Goal: Task Accomplishment & Management: Use online tool/utility

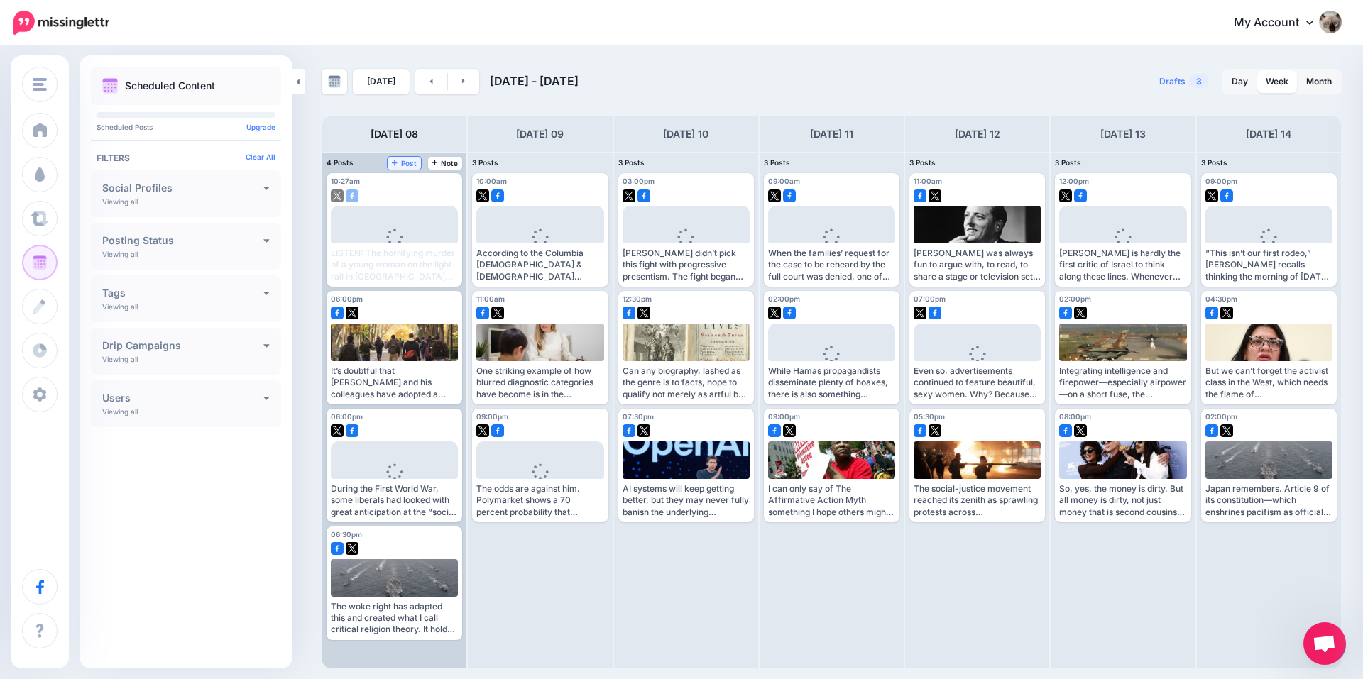
click at [397, 164] on icon at bounding box center [395, 162] width 6 height 7
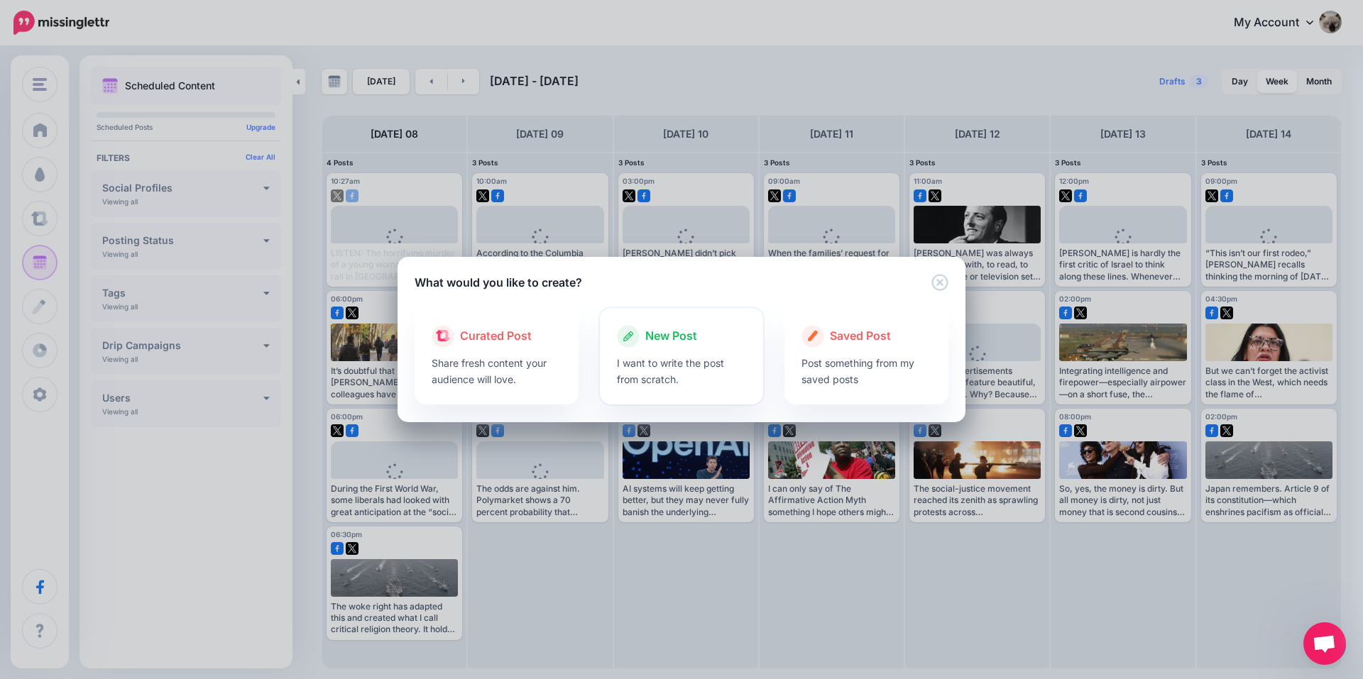
click at [691, 348] on div at bounding box center [682, 351] width 130 height 7
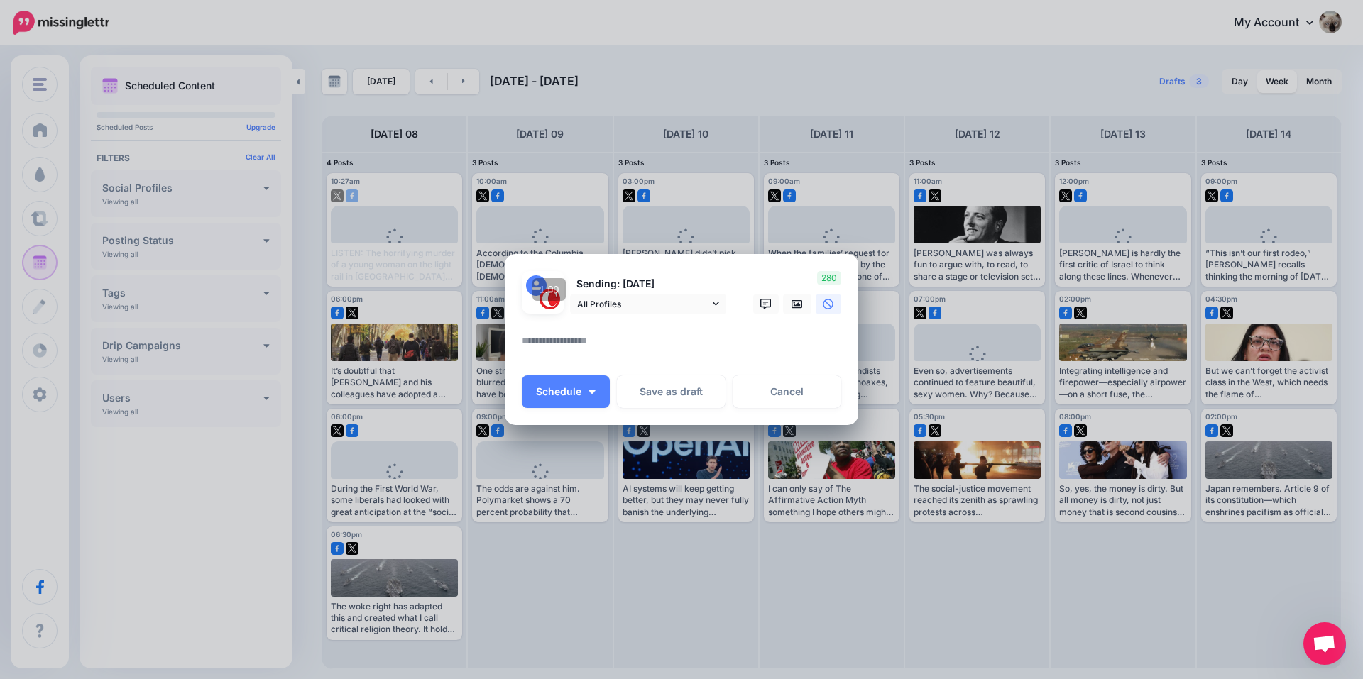
click at [619, 343] on textarea at bounding box center [685, 346] width 327 height 28
paste textarea "**********"
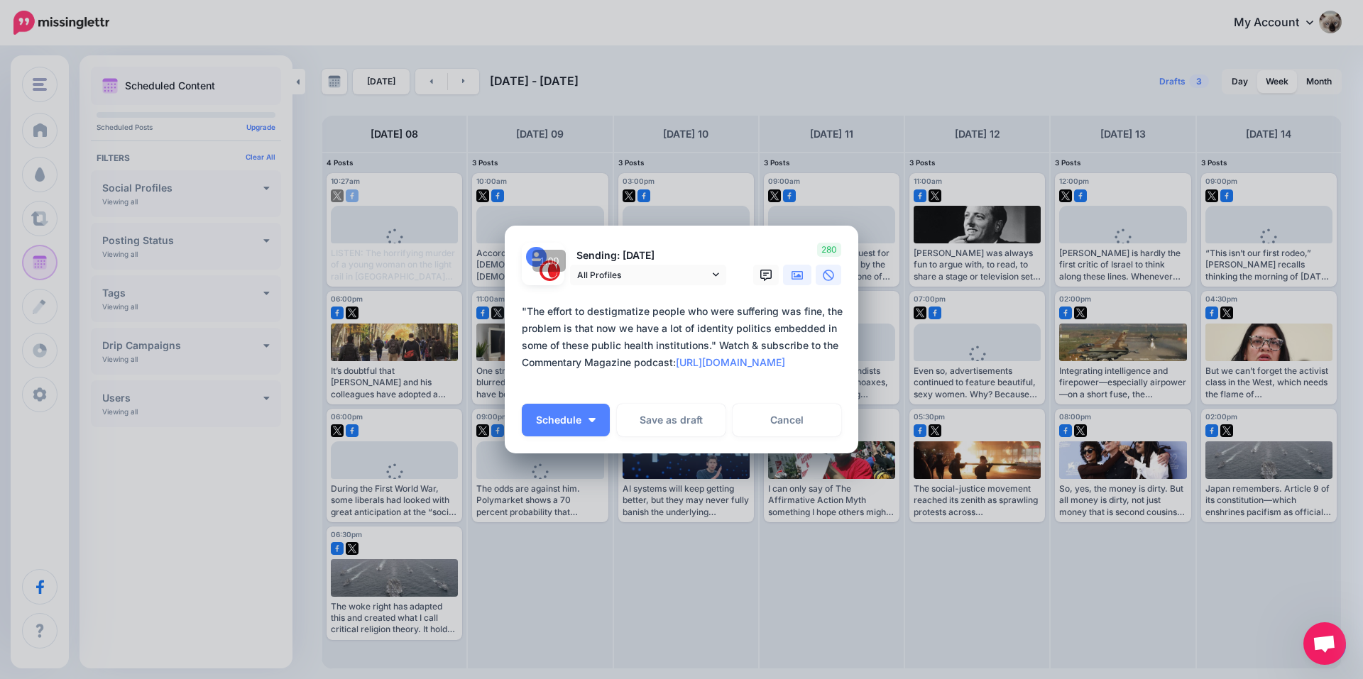
type textarea "**********"
click at [796, 267] on link at bounding box center [797, 275] width 28 height 21
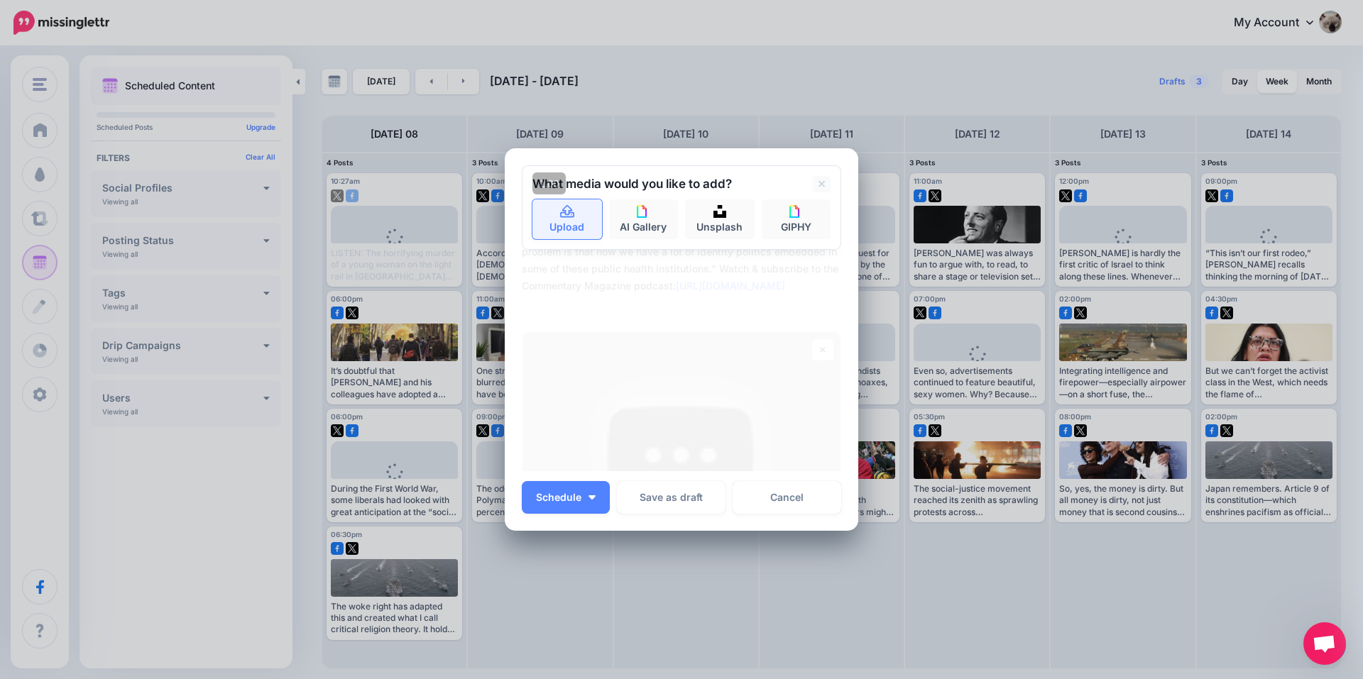
click at [566, 221] on link "Upload" at bounding box center [567, 219] width 70 height 40
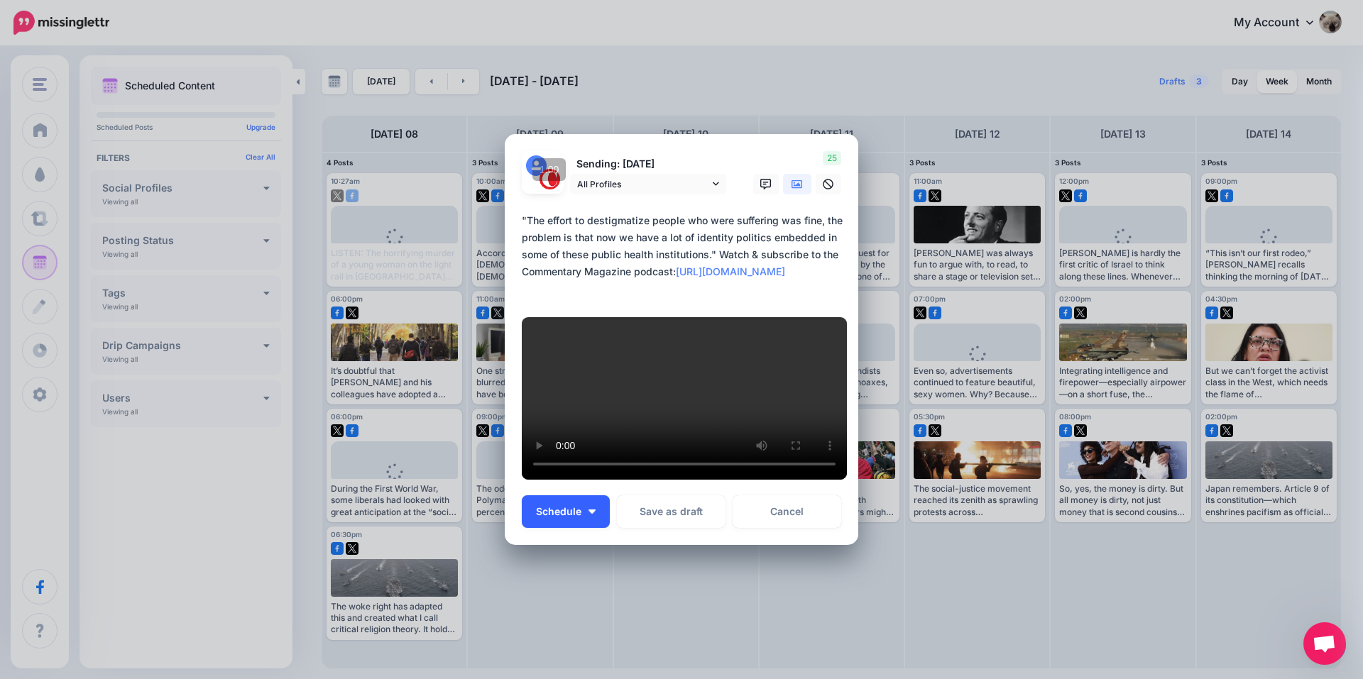
click at [567, 515] on span "Schedule" at bounding box center [558, 512] width 45 height 10
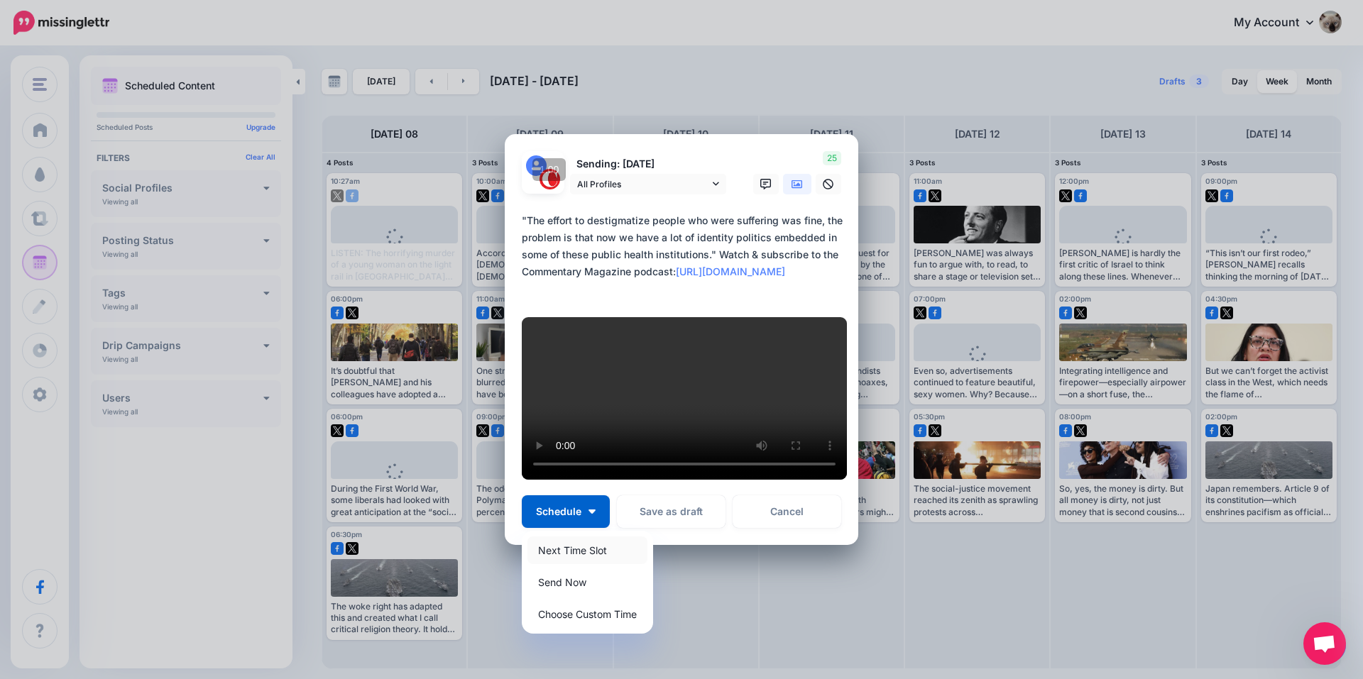
click at [581, 552] on link "Next Time Slot" at bounding box center [587, 551] width 120 height 28
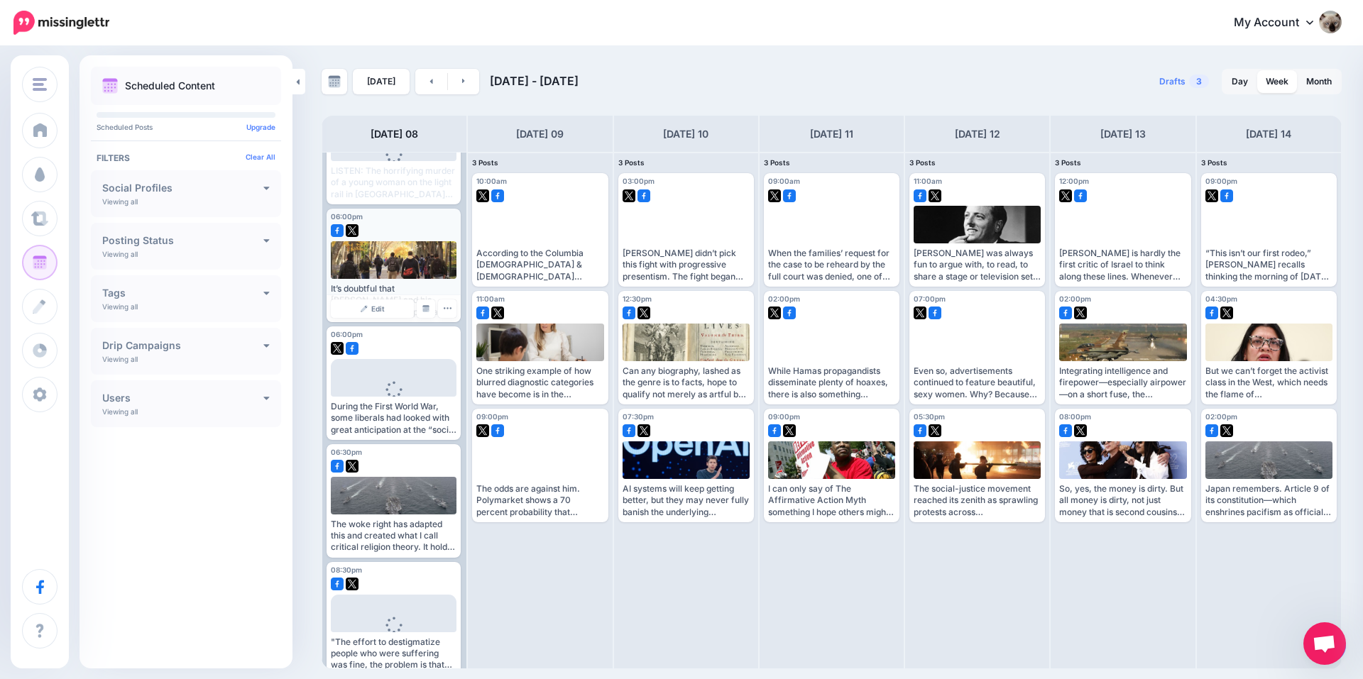
scroll to position [98, 0]
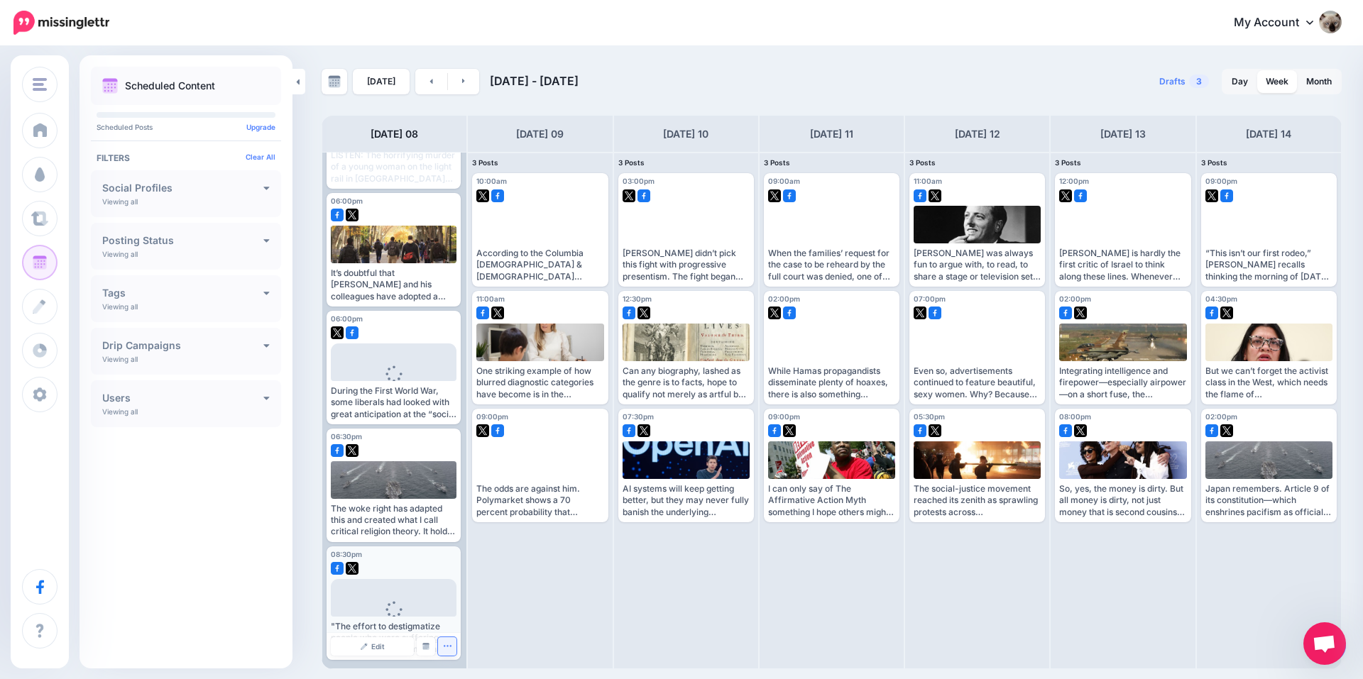
click at [451, 652] on button "button" at bounding box center [447, 646] width 18 height 18
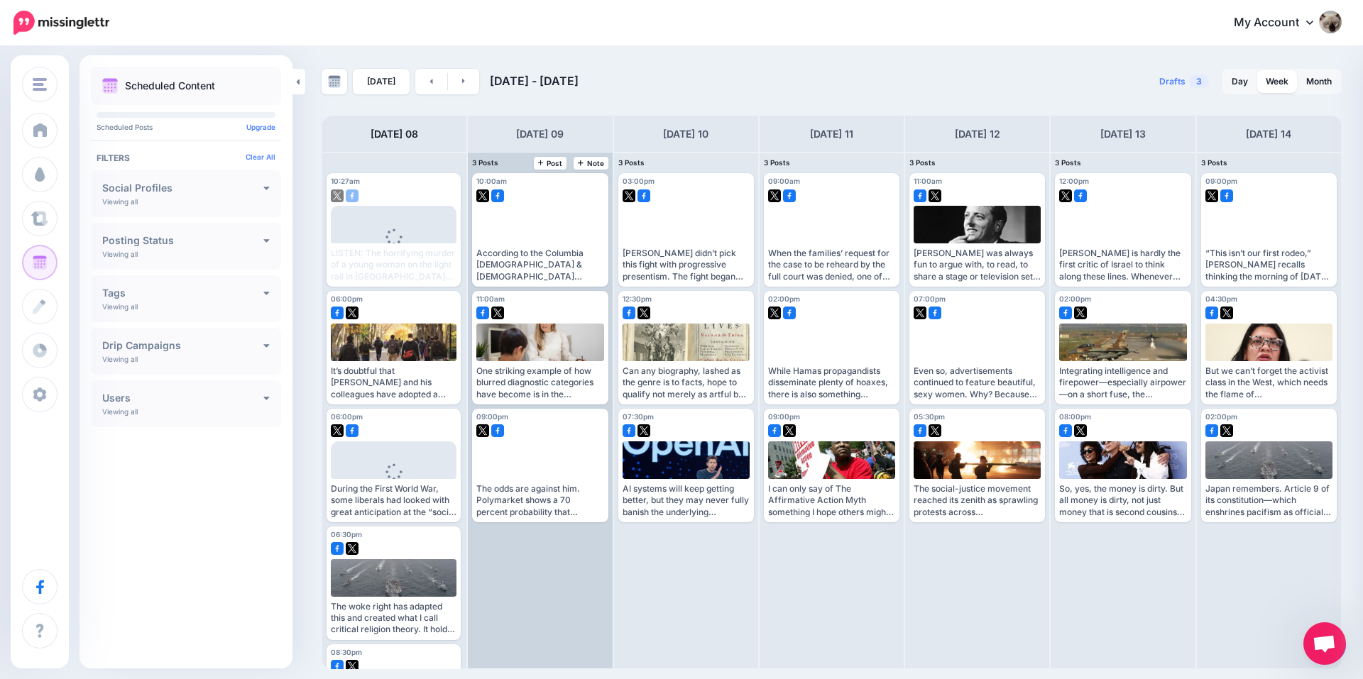
click at [594, 559] on div "10:00am [DATE] 10:00am According to the Columbia [DEMOGRAPHIC_DATA] & [DEMOGRAP…" at bounding box center [540, 411] width 144 height 516
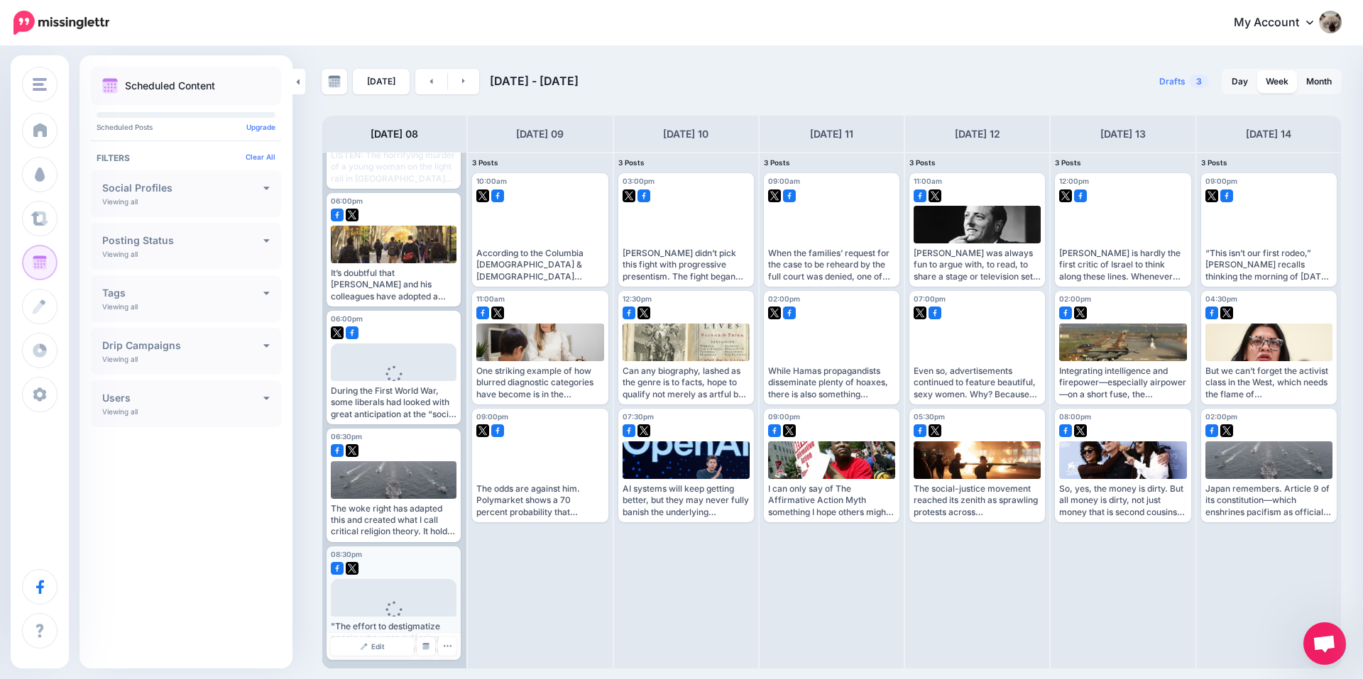
click at [390, 583] on span "Loading" at bounding box center [394, 620] width 126 height 82
click at [403, 557] on div "08:30pm [DATE] 08:30pm" at bounding box center [370, 555] width 79 height 9
click at [385, 640] on link "Edit" at bounding box center [372, 646] width 83 height 18
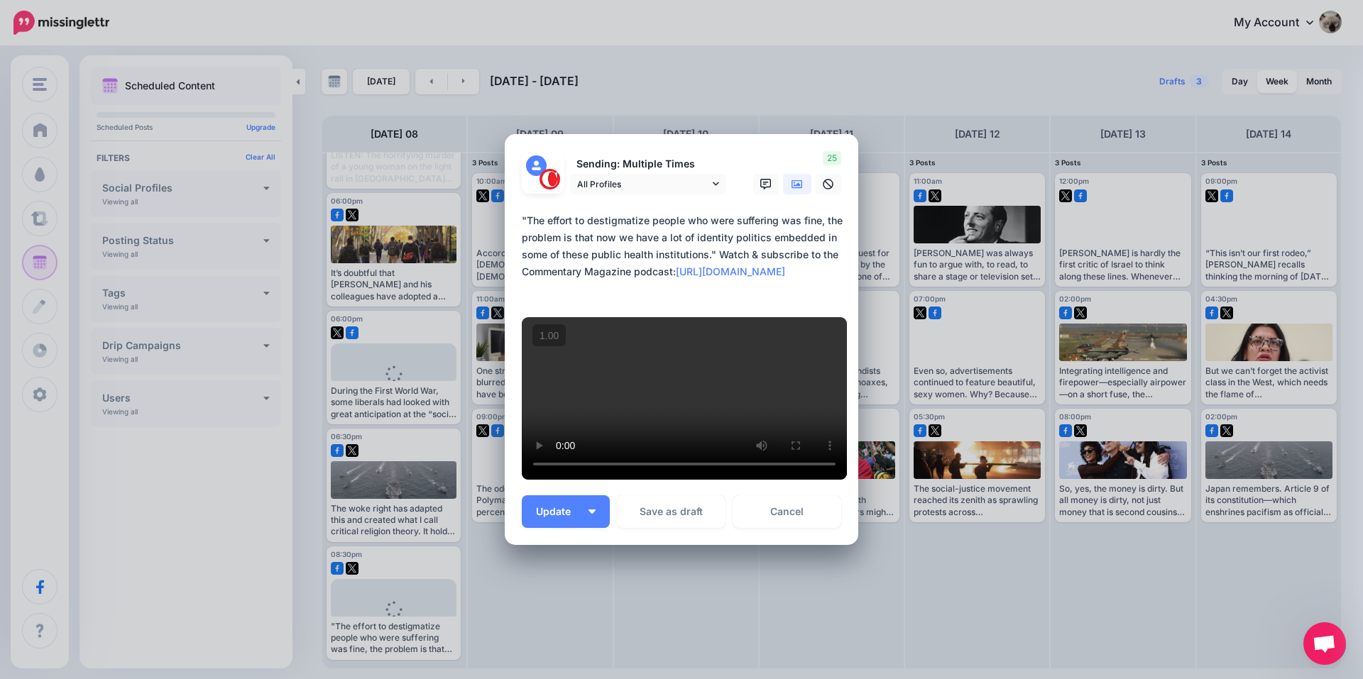
click at [558, 545] on div "Loading Sending: Multiple Times All Profiles @Commentary" at bounding box center [681, 339] width 353 height 411
click at [567, 517] on span "Update" at bounding box center [558, 512] width 45 height 10
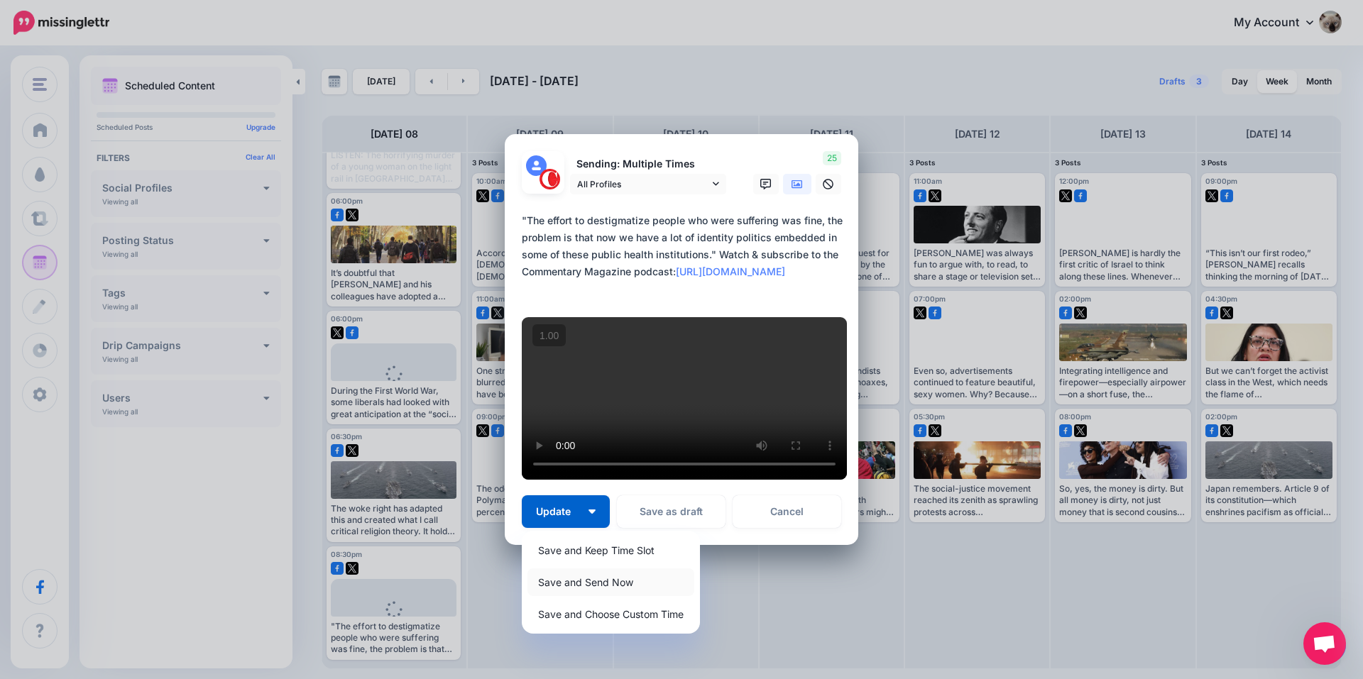
click at [574, 592] on link "Save and Send Now" at bounding box center [610, 583] width 167 height 28
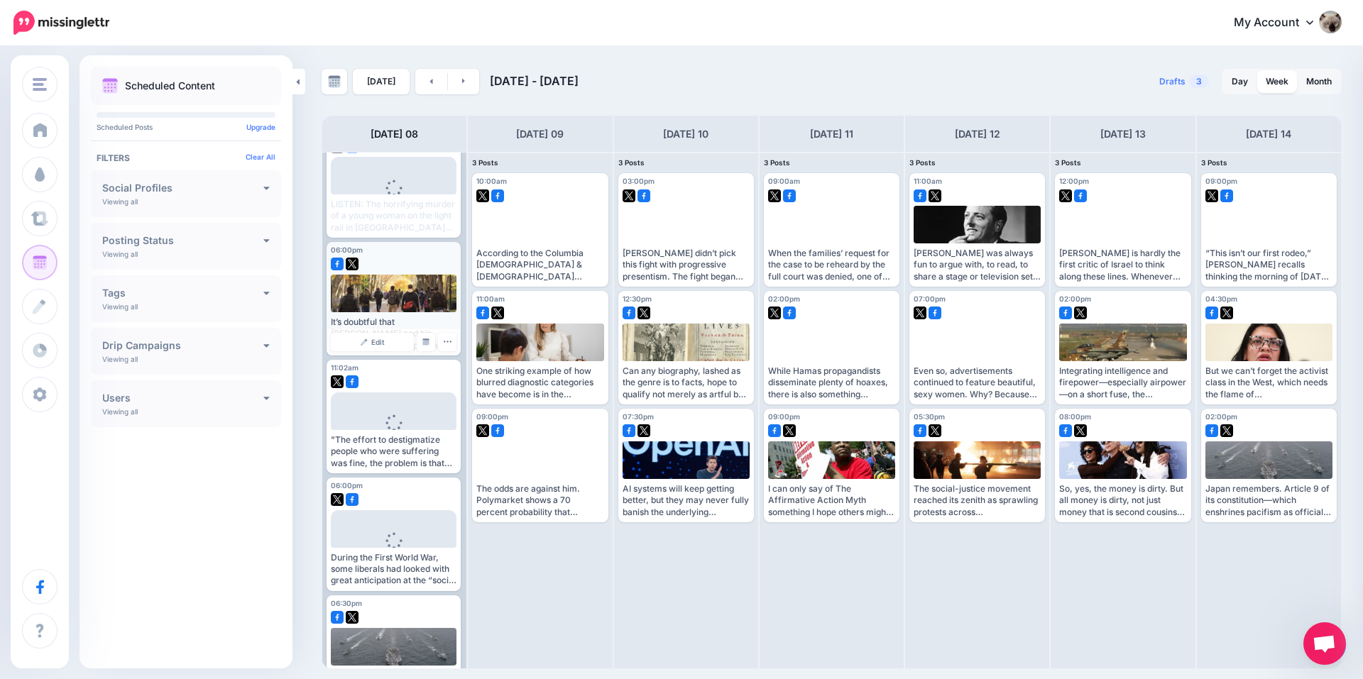
scroll to position [0, 0]
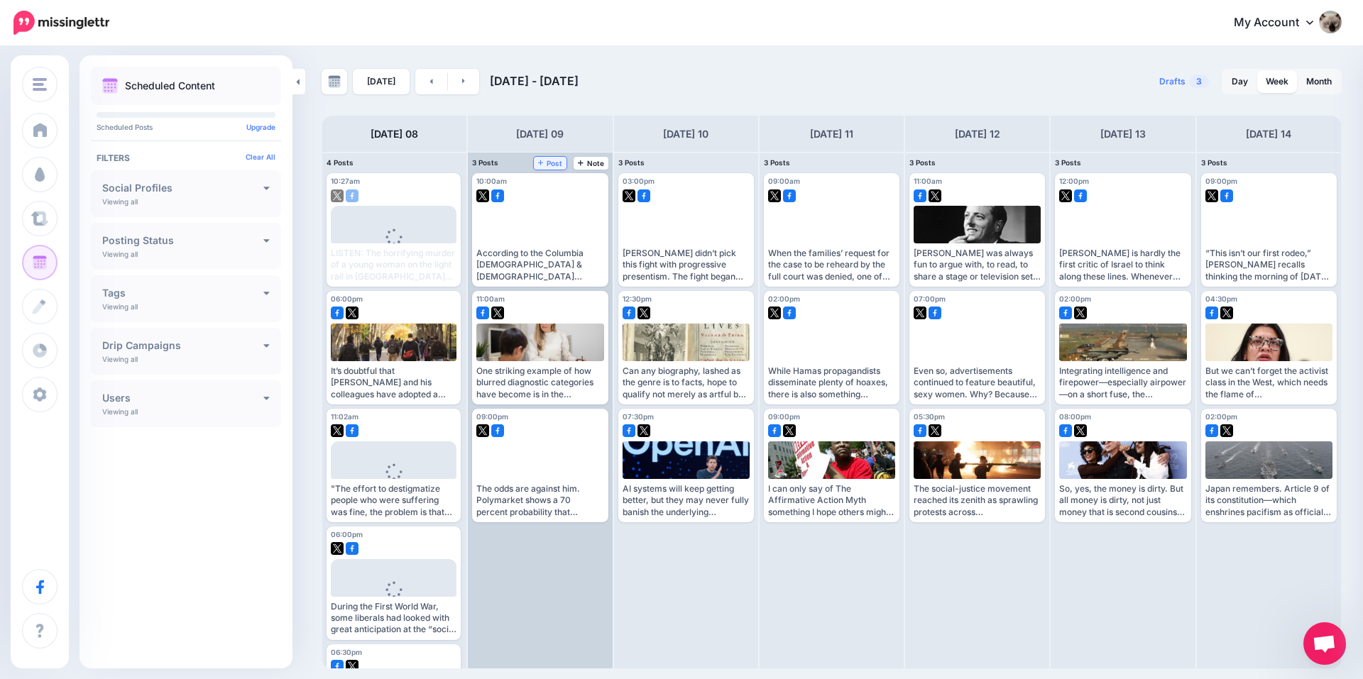
click at [555, 162] on span "Post" at bounding box center [550, 163] width 25 height 7
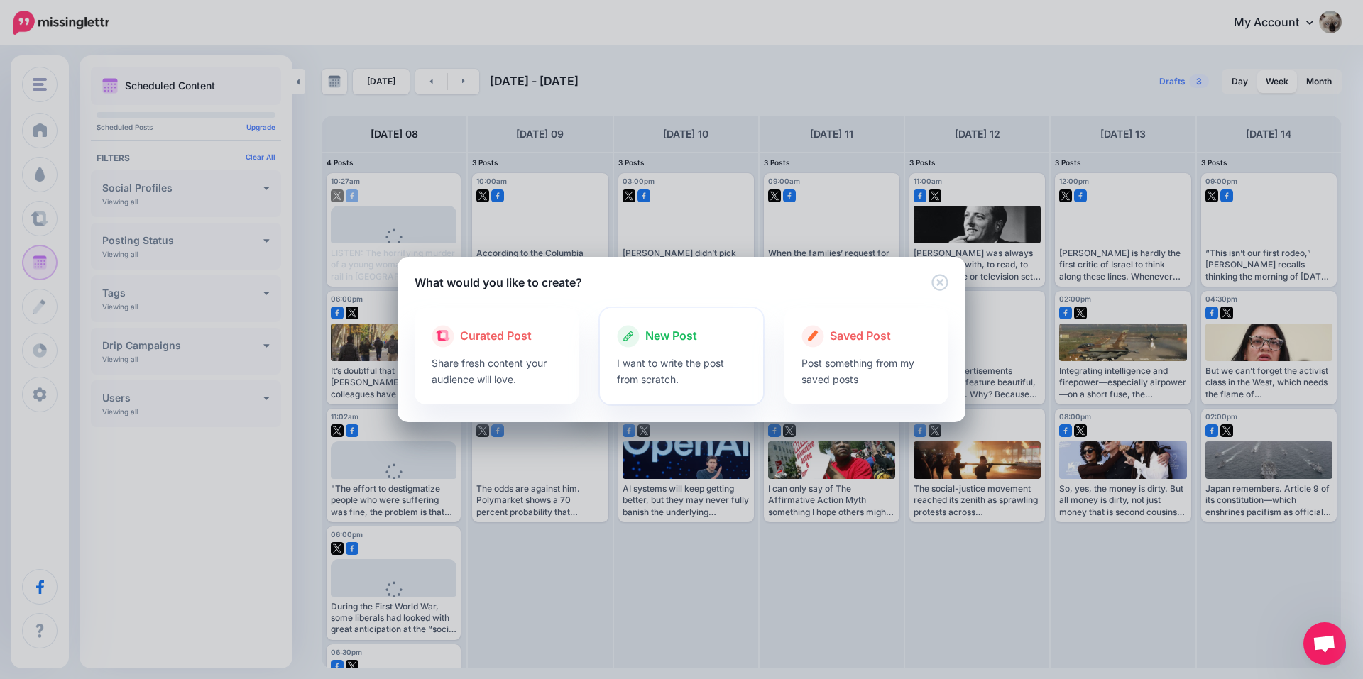
click at [690, 382] on p "I want to write the post from scratch." at bounding box center [682, 371] width 130 height 33
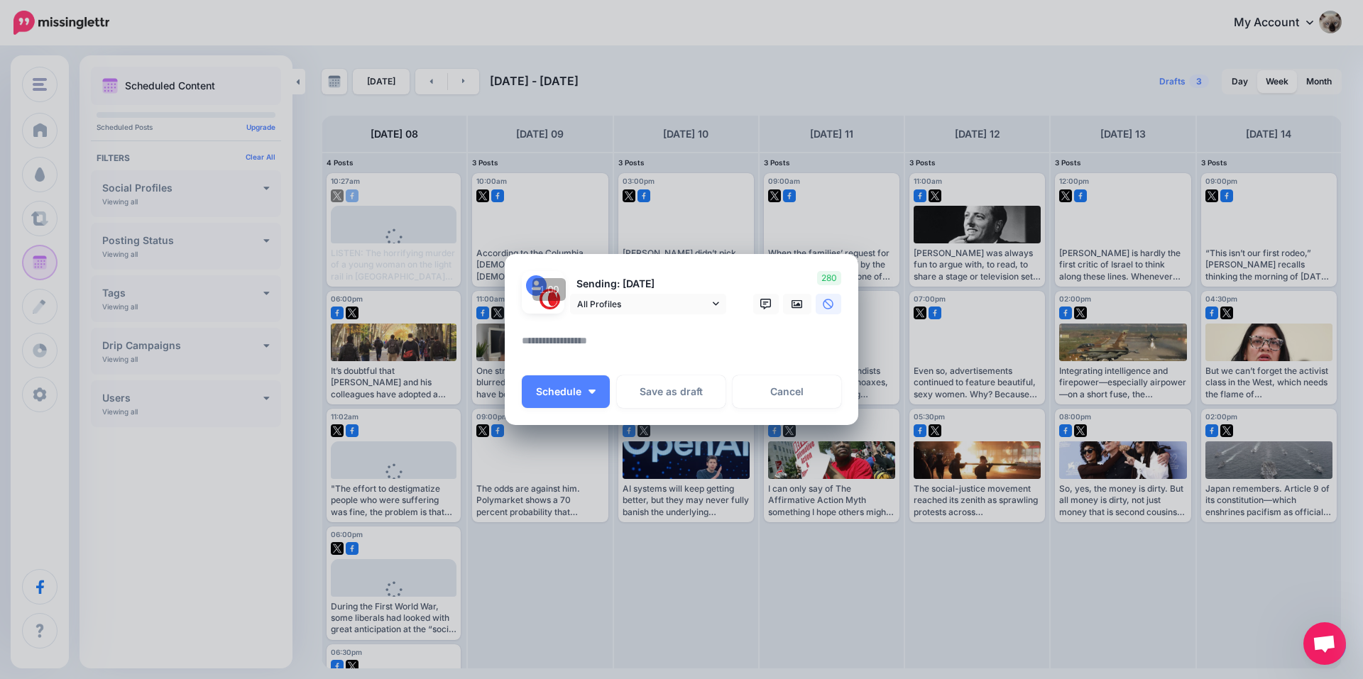
click at [675, 344] on textarea at bounding box center [685, 346] width 327 height 28
paste textarea "**********"
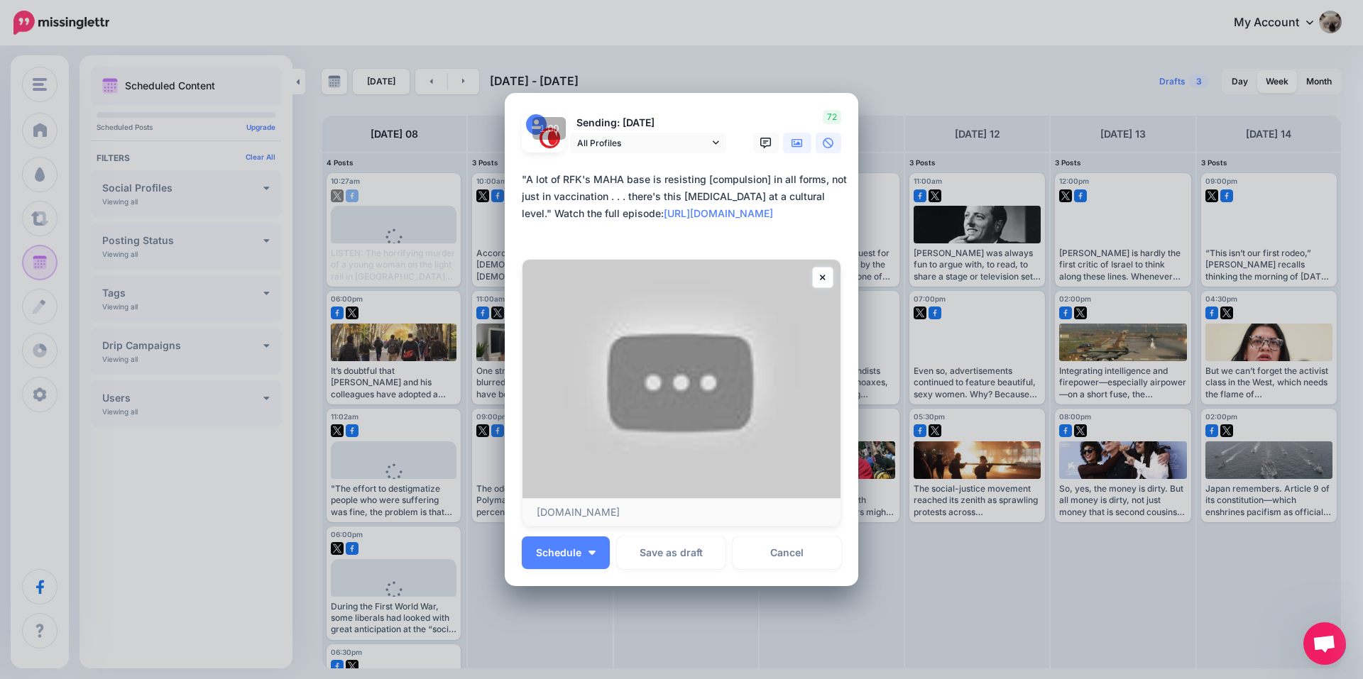
click at [796, 140] on icon at bounding box center [796, 142] width 11 height 9
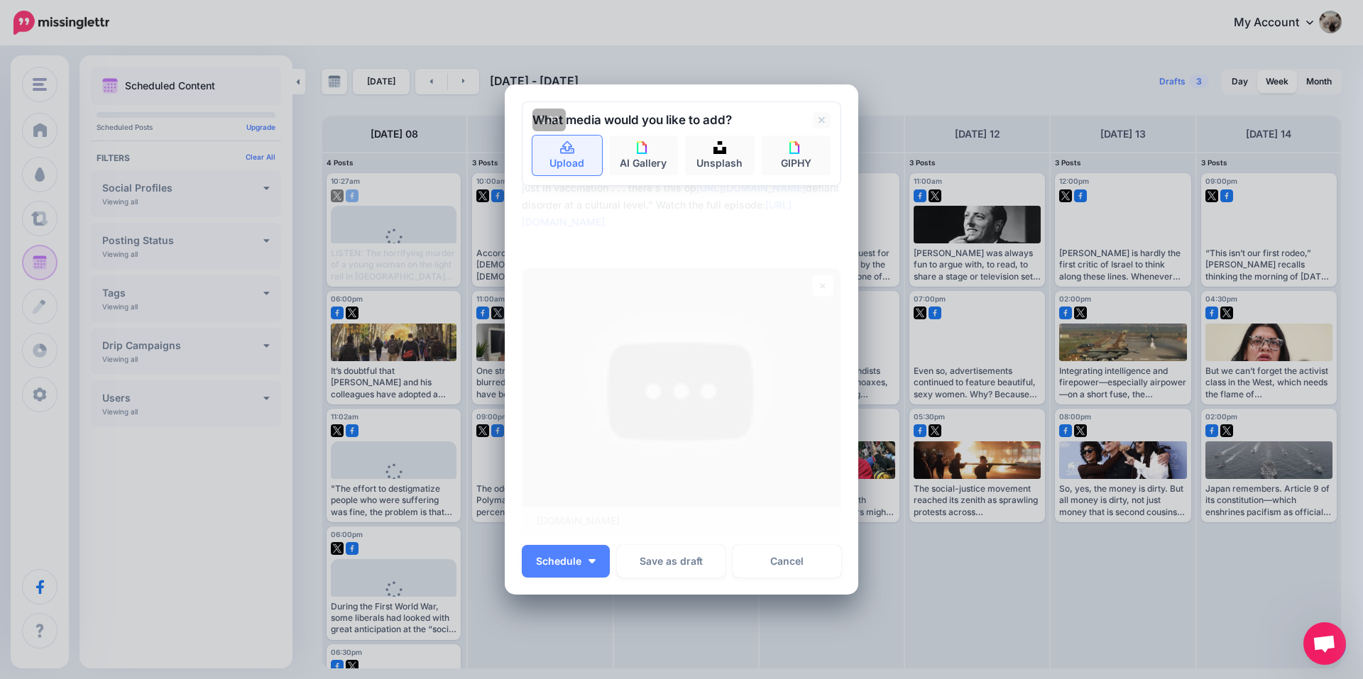
type textarea "**********"
click at [564, 153] on icon at bounding box center [567, 148] width 16 height 13
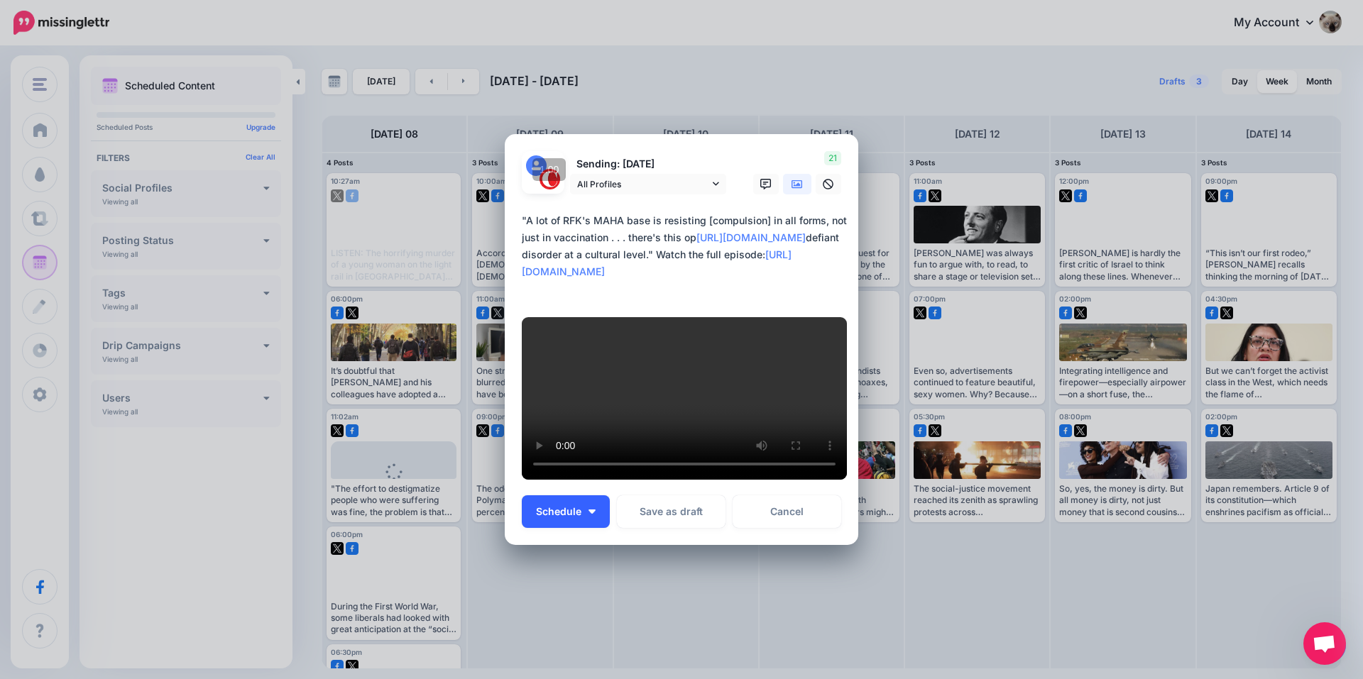
click at [566, 517] on span "Schedule" at bounding box center [558, 512] width 45 height 10
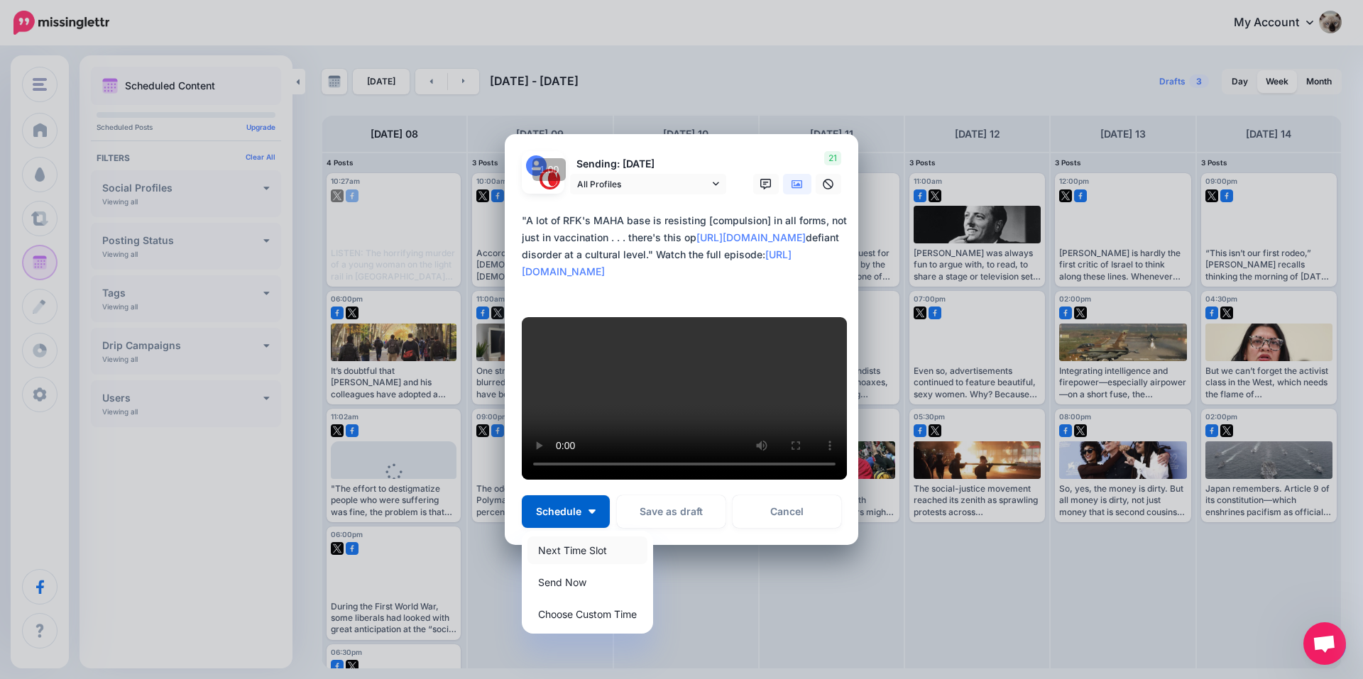
click at [594, 564] on link "Next Time Slot" at bounding box center [587, 551] width 120 height 28
